Goal: Task Accomplishment & Management: Use online tool/utility

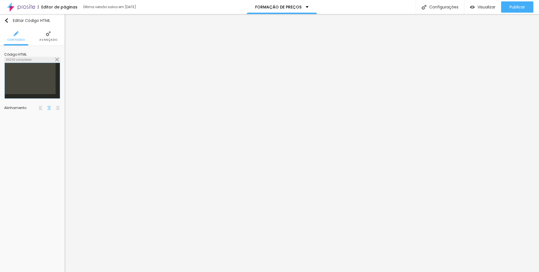
scroll to position [0, 196]
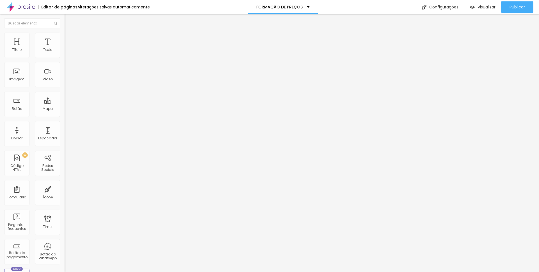
click at [65, 82] on div "<! DOCTYPE html > < html lang = "pt-BR" > < head > < meta charset = "UTF-8" > <…" at bounding box center [226, 68] width 323 height 39
click at [65, 88] on div "window.selectTransportOption = selectTransportOption; window.selectTransportTyp…" at bounding box center [226, 68] width 323 height 39
click at [482, 10] on div "Visualizar" at bounding box center [483, 6] width 26 height 11
click at [65, 87] on div "window.selectTransportOption = selectTransportOption; window.selectTransportTyp…" at bounding box center [226, 68] width 323 height 39
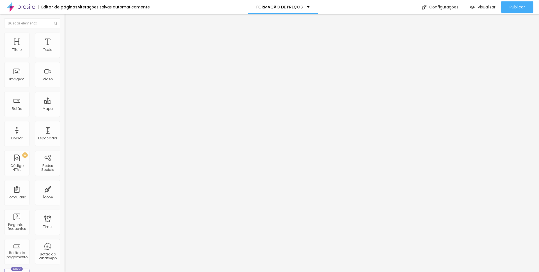
scroll to position [8319, 0]
click at [65, 88] on div "window . selectTransportOption = selectTransportOption ; window . selectTranspo…" at bounding box center [226, 68] width 323 height 39
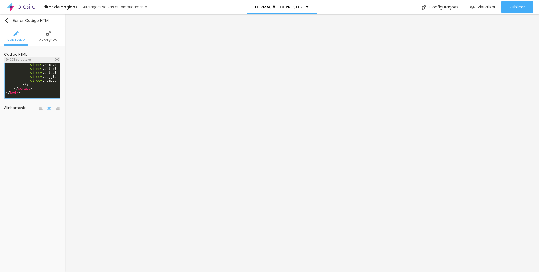
scroll to position [8314, 0]
